Goal: Task Accomplishment & Management: Manage account settings

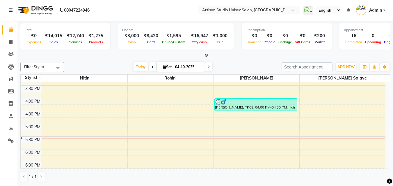
scroll to position [174, 0]
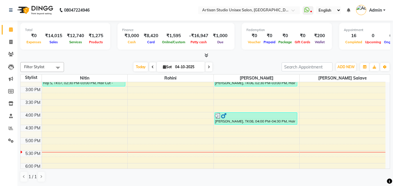
click at [45, 114] on div "8:00 AM 8:30 AM 9:00 AM 9:30 AM 10:00 AM 10:30 AM 11:00 AM 11:30 AM 12:00 PM 12…" at bounding box center [203, 87] width 364 height 358
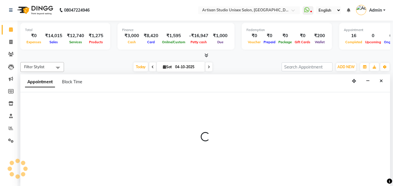
select select "31468"
select select "tentative"
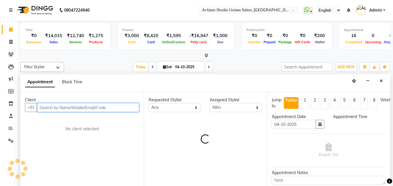
select select "960"
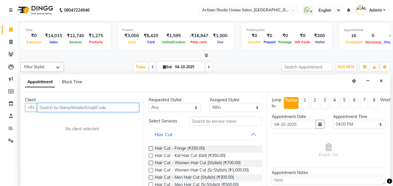
click at [87, 105] on input "text" at bounding box center [88, 107] width 102 height 9
click at [87, 108] on input "text" at bounding box center [88, 107] width 102 height 9
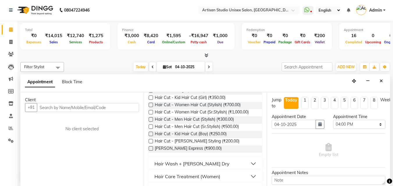
click at [151, 104] on label at bounding box center [151, 105] width 4 height 4
click at [151, 104] on input "checkbox" at bounding box center [151, 106] width 4 height 4
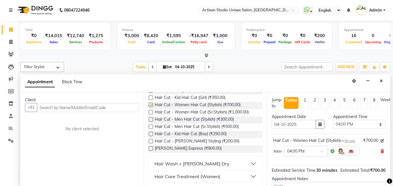
scroll to position [22, 0]
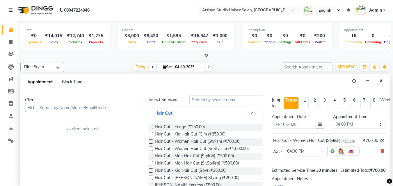
checkbox input "false"
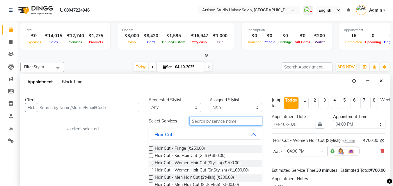
click at [201, 121] on input "text" at bounding box center [225, 121] width 73 height 9
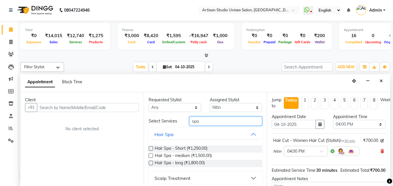
type input "spa"
click at [151, 149] on label at bounding box center [151, 148] width 4 height 4
click at [151, 149] on input "checkbox" at bounding box center [151, 149] width 4 height 4
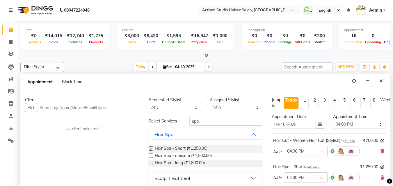
checkbox input "false"
click at [92, 109] on input "text" at bounding box center [88, 107] width 102 height 9
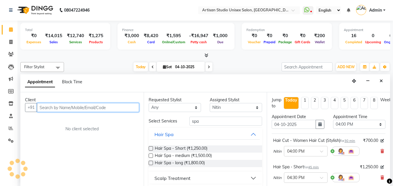
type input "9"
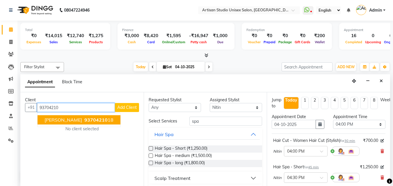
click at [56, 119] on span "[PERSON_NAME]" at bounding box center [62, 120] width 37 height 6
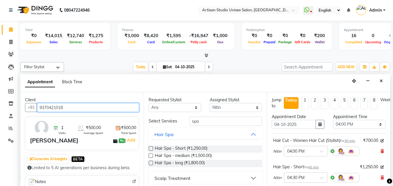
scroll to position [29, 0]
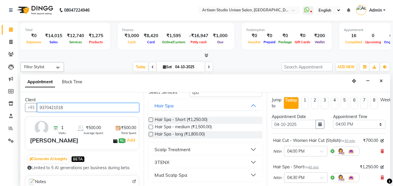
type input "9370421018"
click at [151, 119] on label at bounding box center [151, 120] width 4 height 4
click at [151, 119] on input "checkbox" at bounding box center [151, 121] width 4 height 4
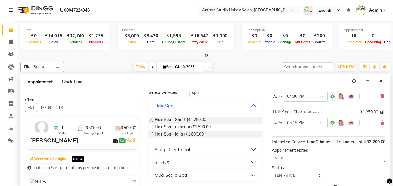
checkbox input "false"
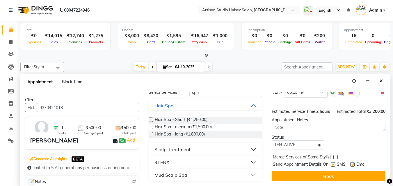
click at [333, 162] on label at bounding box center [332, 164] width 4 height 4
click at [333, 163] on input "checkbox" at bounding box center [332, 165] width 4 height 4
checkbox input "false"
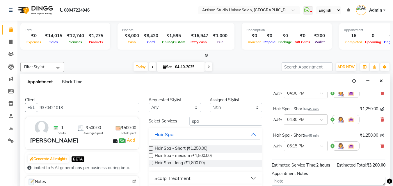
scroll to position [41, 0]
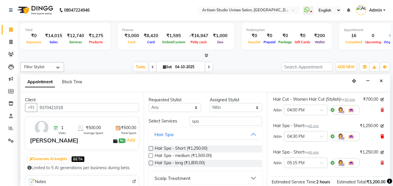
click at [380, 139] on icon at bounding box center [381, 137] width 3 height 4
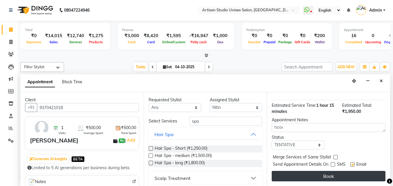
scroll to position [102, 0]
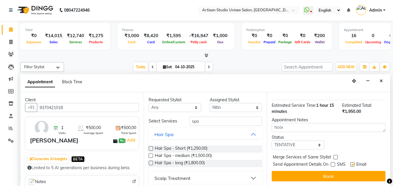
click at [342, 171] on button "Book" at bounding box center [328, 176] width 114 height 10
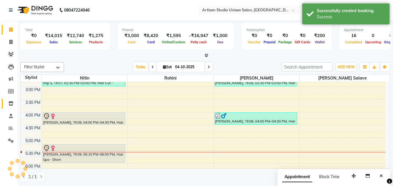
scroll to position [0, 0]
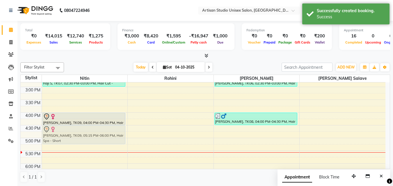
drag, startPoint x: 71, startPoint y: 146, endPoint x: 73, endPoint y: 129, distance: 17.2
click at [73, 129] on div "[PERSON_NAME], TK03, 09:45 AM-12:45 PM, Olaplex Treatment - Short Caroline, TK0…" at bounding box center [85, 87] width 86 height 358
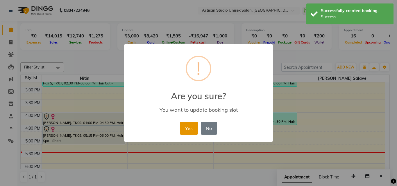
click at [183, 129] on button "Yes" at bounding box center [189, 128] width 18 height 13
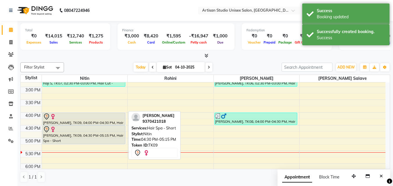
click at [95, 137] on div "[PERSON_NAME], TK09, 04:30 PM-05:15 PM, Hair Spa - Short" at bounding box center [84, 135] width 82 height 18
click at [90, 137] on div "[PERSON_NAME], TK09, 04:30 PM-05:15 PM, Hair Spa - Short" at bounding box center [84, 135] width 82 height 18
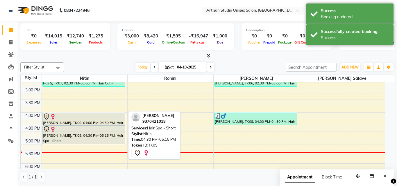
select select "7"
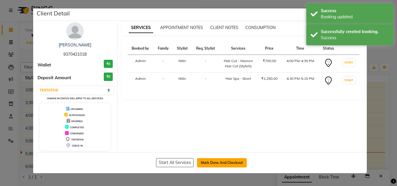
click at [216, 161] on button "Mark Done And Checkout" at bounding box center [222, 162] width 50 height 9
select select "service"
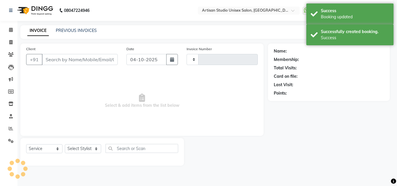
type input "1269"
select select "4913"
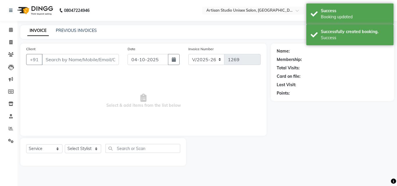
type input "9370421018"
select select "31468"
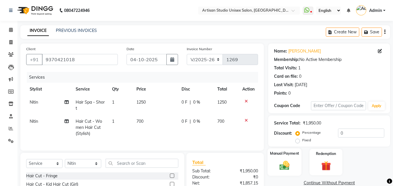
click at [288, 158] on div "Manual Payment" at bounding box center [284, 163] width 34 height 28
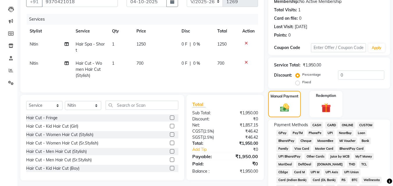
scroll to position [116, 0]
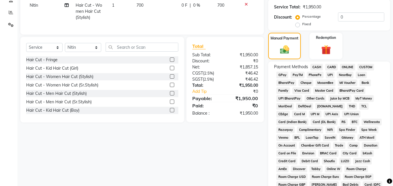
click at [321, 67] on span "CASH" at bounding box center [316, 67] width 12 height 7
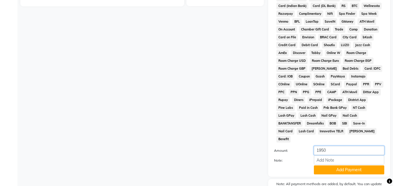
click at [323, 146] on input "1950" at bounding box center [349, 150] width 70 height 9
type input "1000"
click at [353, 166] on button "Add Payment" at bounding box center [349, 170] width 70 height 9
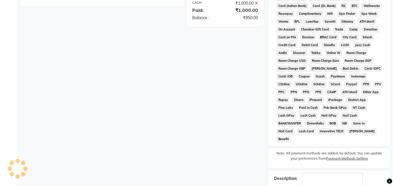
scroll to position [145, 0]
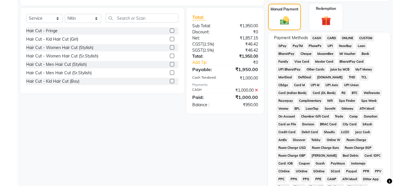
click at [347, 37] on span "ONLINE" at bounding box center [347, 38] width 15 height 7
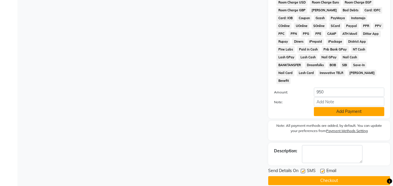
click at [339, 107] on button "Add Payment" at bounding box center [349, 111] width 70 height 9
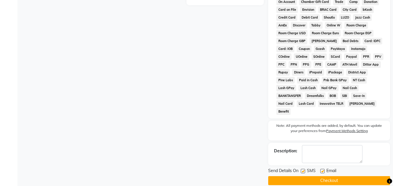
click at [303, 169] on label at bounding box center [303, 171] width 4 height 4
click at [303, 170] on input "checkbox" at bounding box center [303, 172] width 4 height 4
checkbox input "false"
click at [324, 169] on label at bounding box center [322, 171] width 4 height 4
click at [324, 170] on input "checkbox" at bounding box center [322, 172] width 4 height 4
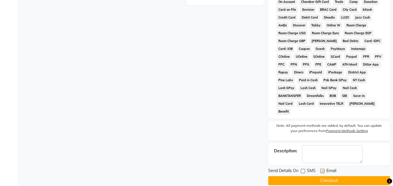
checkbox input "false"
click at [321, 176] on button "Checkout" at bounding box center [329, 180] width 122 height 9
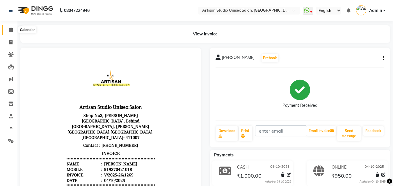
click at [11, 31] on icon at bounding box center [11, 30] width 4 height 4
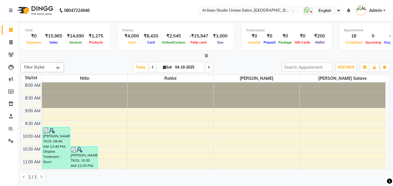
scroll to position [29, 0]
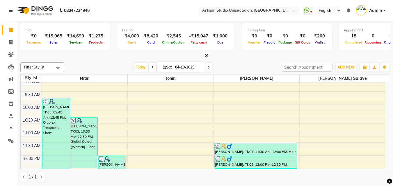
click at [206, 56] on icon at bounding box center [206, 55] width 4 height 4
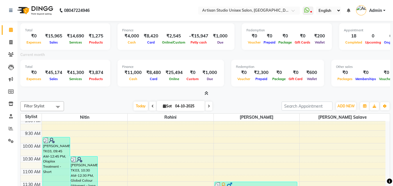
click at [204, 95] on icon at bounding box center [206, 93] width 4 height 4
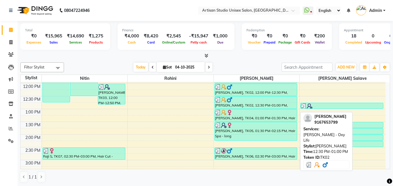
scroll to position [87, 0]
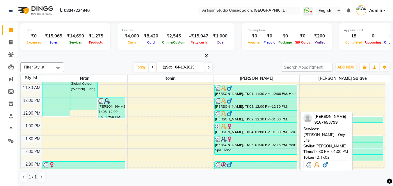
click at [247, 122] on div "[PERSON_NAME], TK02, 12:30 PM-01:00 PM, [PERSON_NAME] - Oxy Life" at bounding box center [255, 117] width 82 height 12
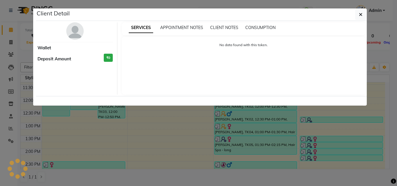
select select "3"
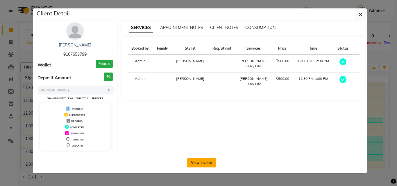
click at [210, 160] on button "View Invoice" at bounding box center [201, 162] width 29 height 9
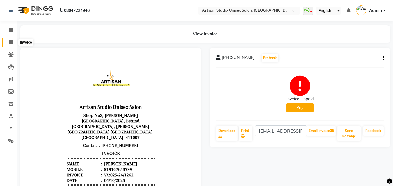
click at [10, 40] on icon at bounding box center [10, 42] width 3 height 4
select select "4913"
select select "service"
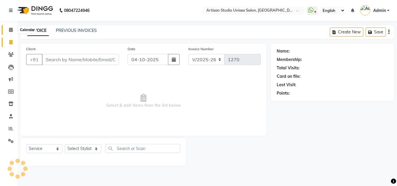
click at [11, 30] on icon at bounding box center [11, 30] width 4 height 4
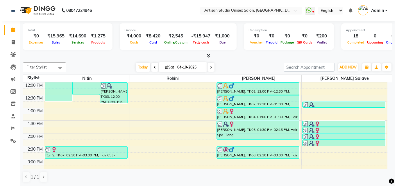
scroll to position [116, 0]
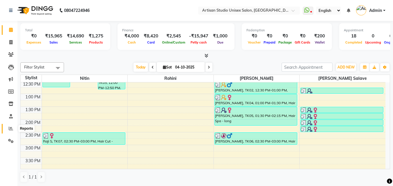
click at [10, 129] on icon at bounding box center [11, 128] width 4 height 4
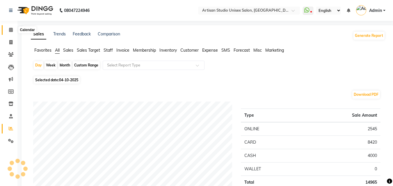
click at [10, 30] on icon at bounding box center [11, 30] width 4 height 4
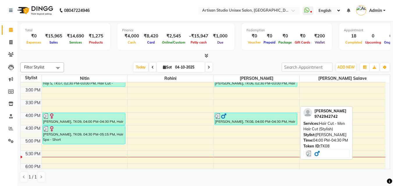
scroll to position [145, 0]
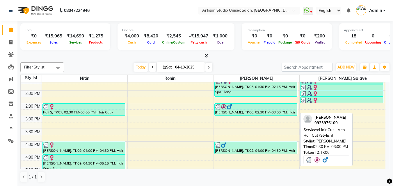
click at [266, 108] on div at bounding box center [256, 107] width 82 height 6
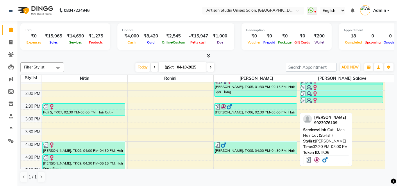
select select "3"
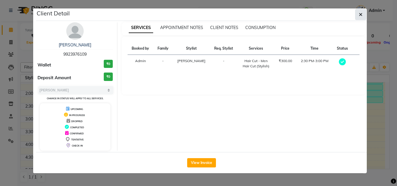
click at [363, 17] on button "button" at bounding box center [360, 14] width 11 height 11
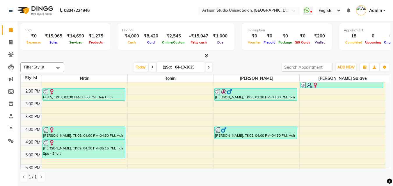
scroll to position [174, 0]
